Goal: Information Seeking & Learning: Find specific page/section

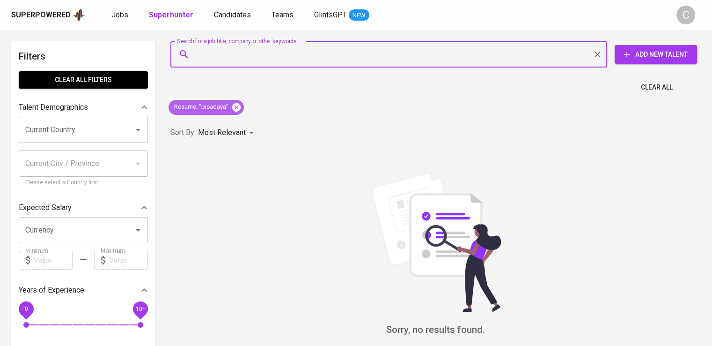
click at [239, 107] on icon at bounding box center [236, 107] width 10 height 10
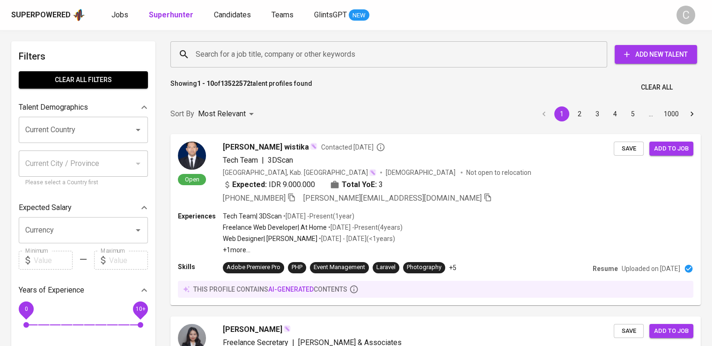
click at [250, 47] on input "Search for a job title, company or other keywords" at bounding box center [391, 54] width 396 height 18
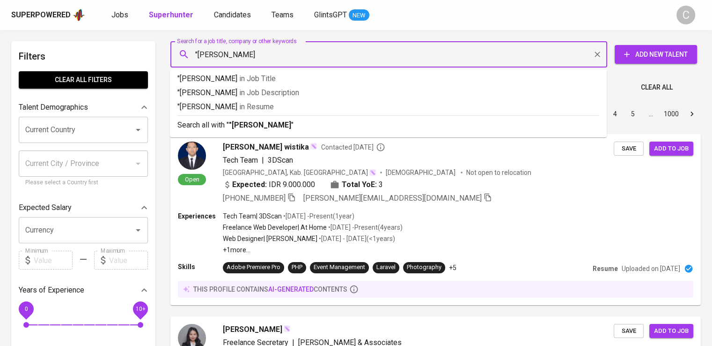
type input ""alizha alizha""
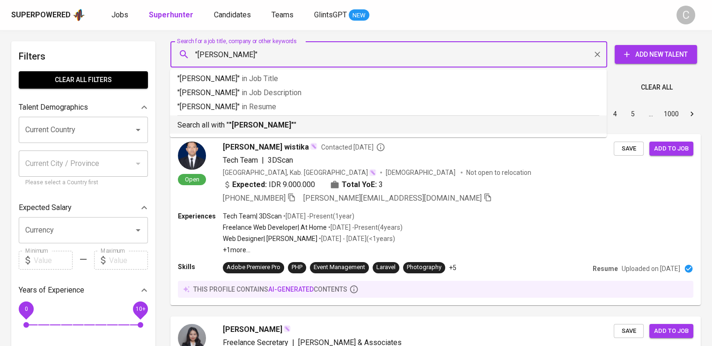
click at [251, 123] on b ""alizha alizha"" at bounding box center [261, 124] width 65 height 9
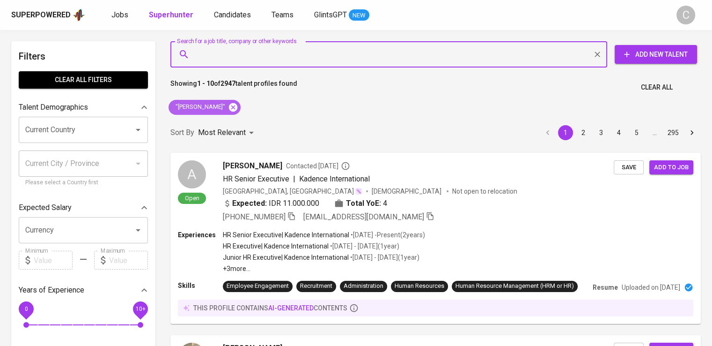
click at [229, 107] on icon at bounding box center [233, 107] width 8 height 8
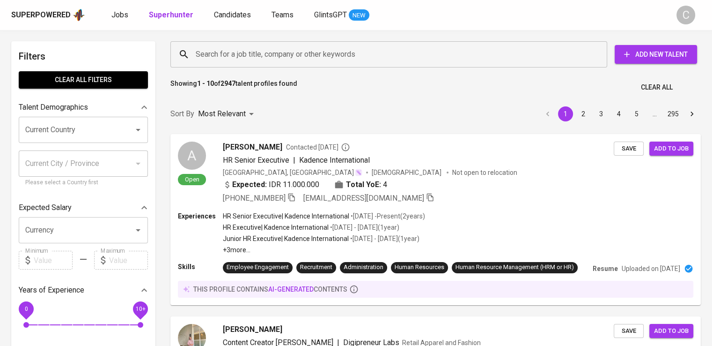
click at [315, 59] on input "Search for a job title, company or other keywords" at bounding box center [391, 54] width 396 height 18
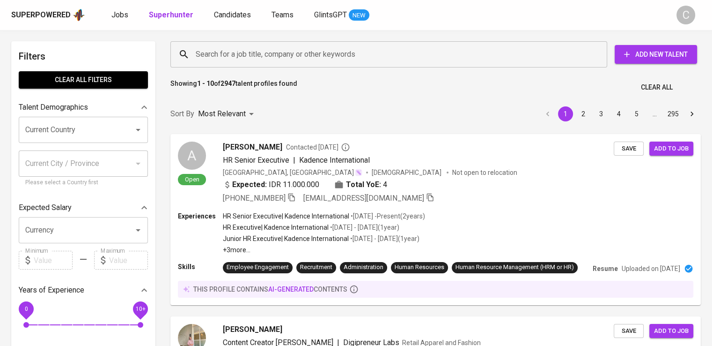
click at [315, 59] on input "Search for a job title, company or other keywords" at bounding box center [391, 54] width 396 height 18
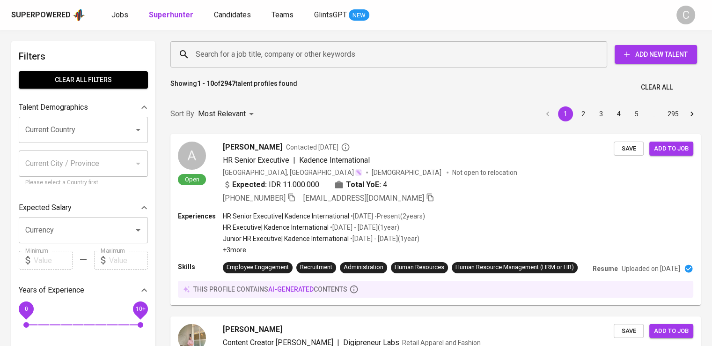
click at [315, 59] on input "Search for a job title, company or other keywords" at bounding box center [391, 54] width 396 height 18
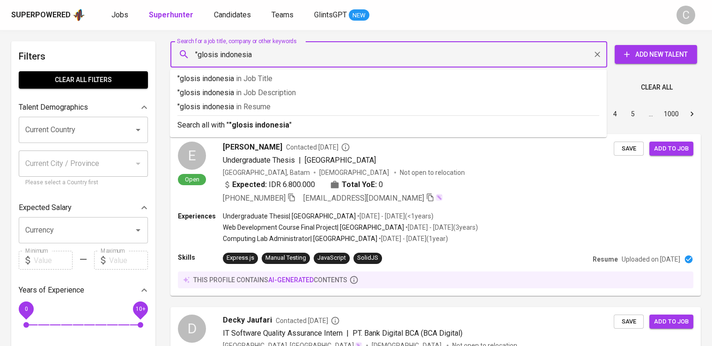
type input ""glosis indonesia""
click at [345, 105] on p ""glosis indonesia" in Resume" at bounding box center [389, 106] width 422 height 11
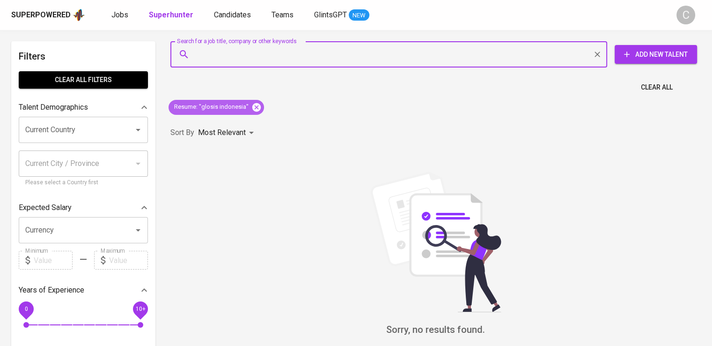
click at [255, 104] on icon at bounding box center [256, 107] width 8 height 8
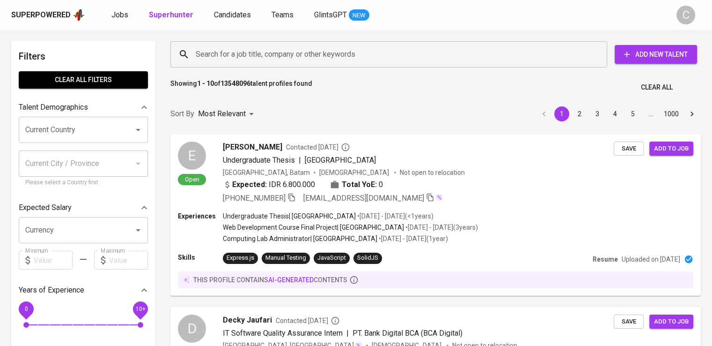
click at [267, 52] on input "Search for a job title, company or other keywords" at bounding box center [391, 54] width 396 height 18
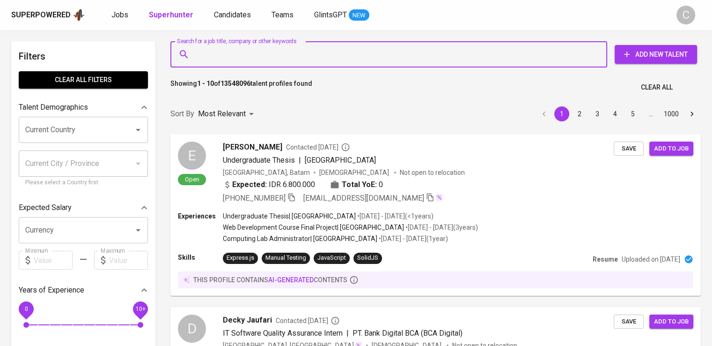
click at [267, 52] on input "Search for a job title, company or other keywords" at bounding box center [391, 54] width 396 height 18
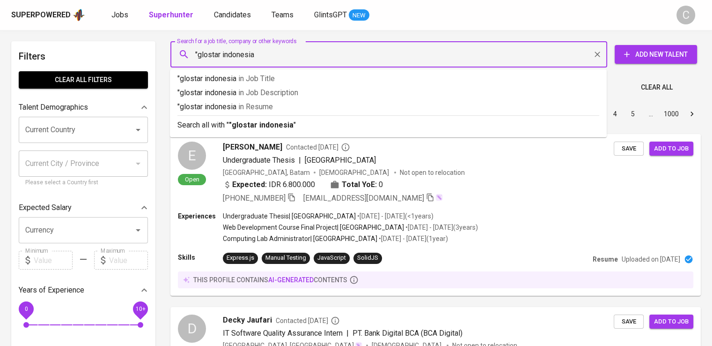
type input ""glostar indonesia""
click at [270, 104] on span "in Resume" at bounding box center [257, 106] width 35 height 9
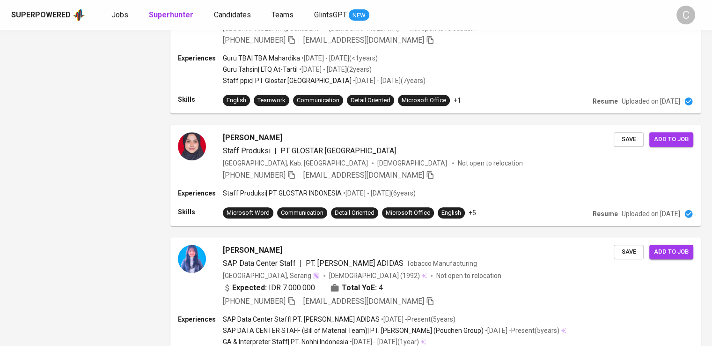
scroll to position [1362, 0]
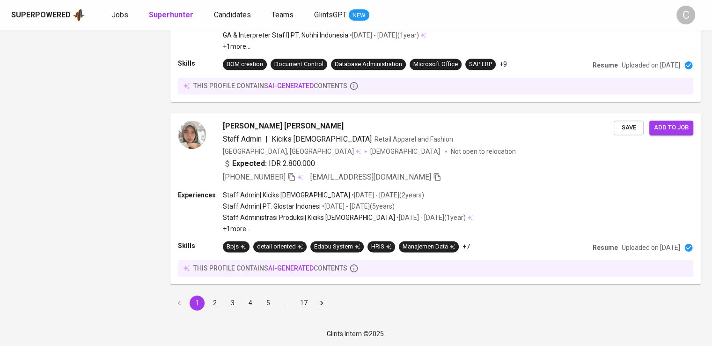
drag, startPoint x: 274, startPoint y: 176, endPoint x: 74, endPoint y: 135, distance: 204.6
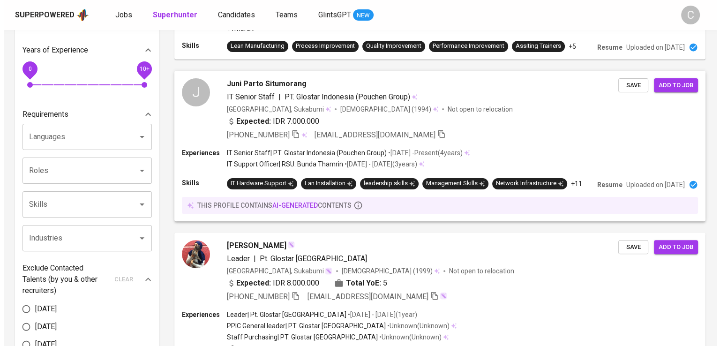
scroll to position [236, 0]
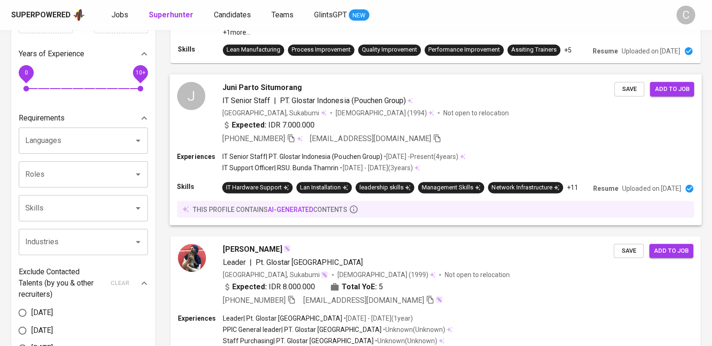
click at [373, 104] on span "PT. Glostar Indonesia (Pouchen Group)" at bounding box center [343, 100] width 126 height 9
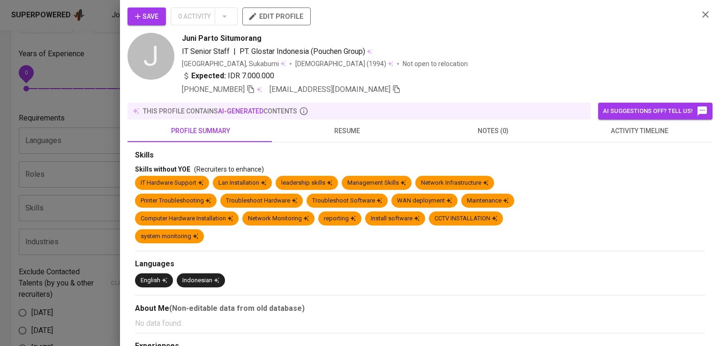
click at [544, 12] on div "Save 0 Activity edit profile" at bounding box center [408, 19] width 563 height 25
click at [251, 88] on icon "button" at bounding box center [250, 89] width 8 height 8
